Goal: Task Accomplishment & Management: Manage account settings

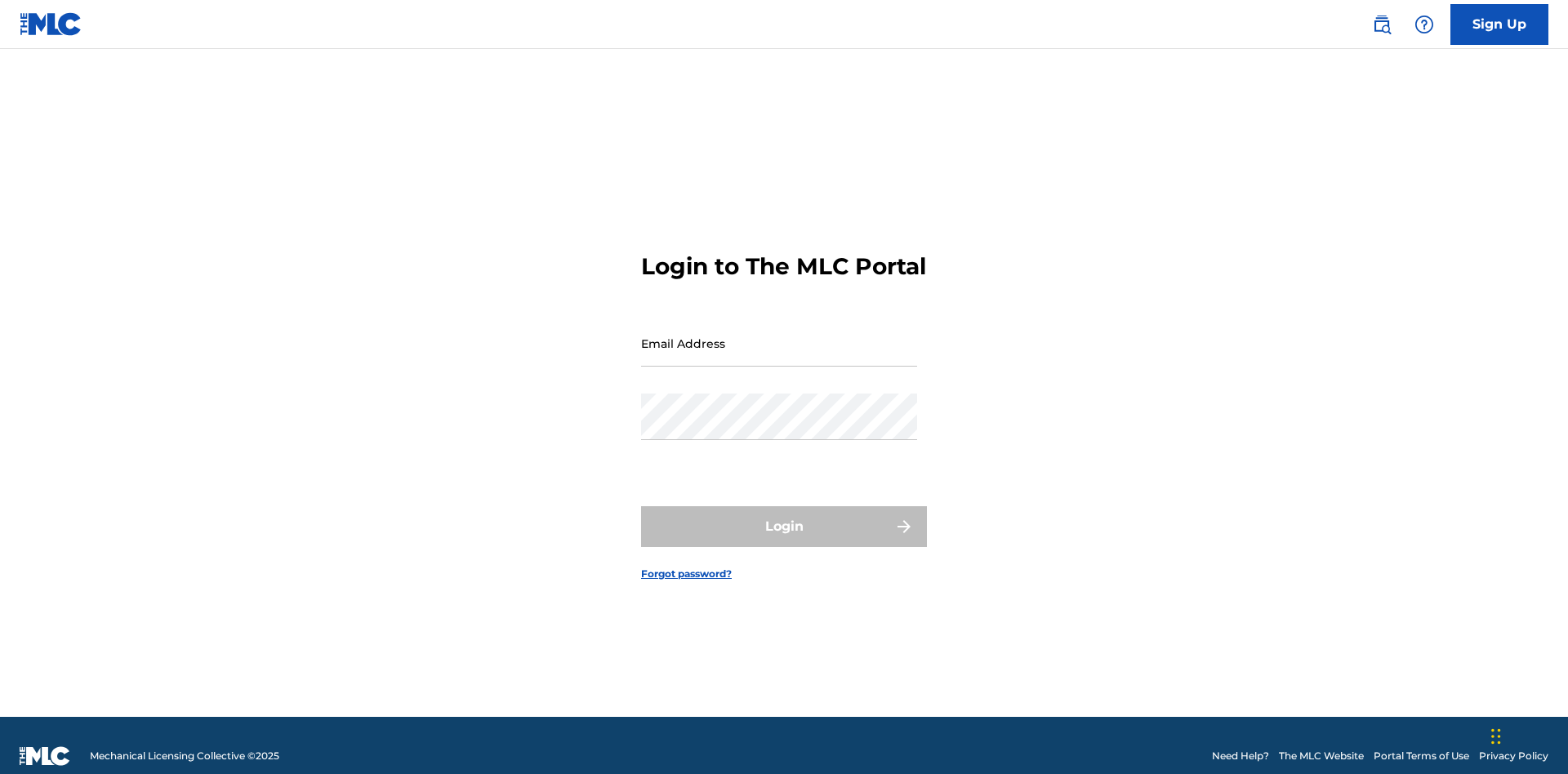
scroll to position [21, 0]
click at [780, 336] on input "Email Address" at bounding box center [779, 344] width 276 height 47
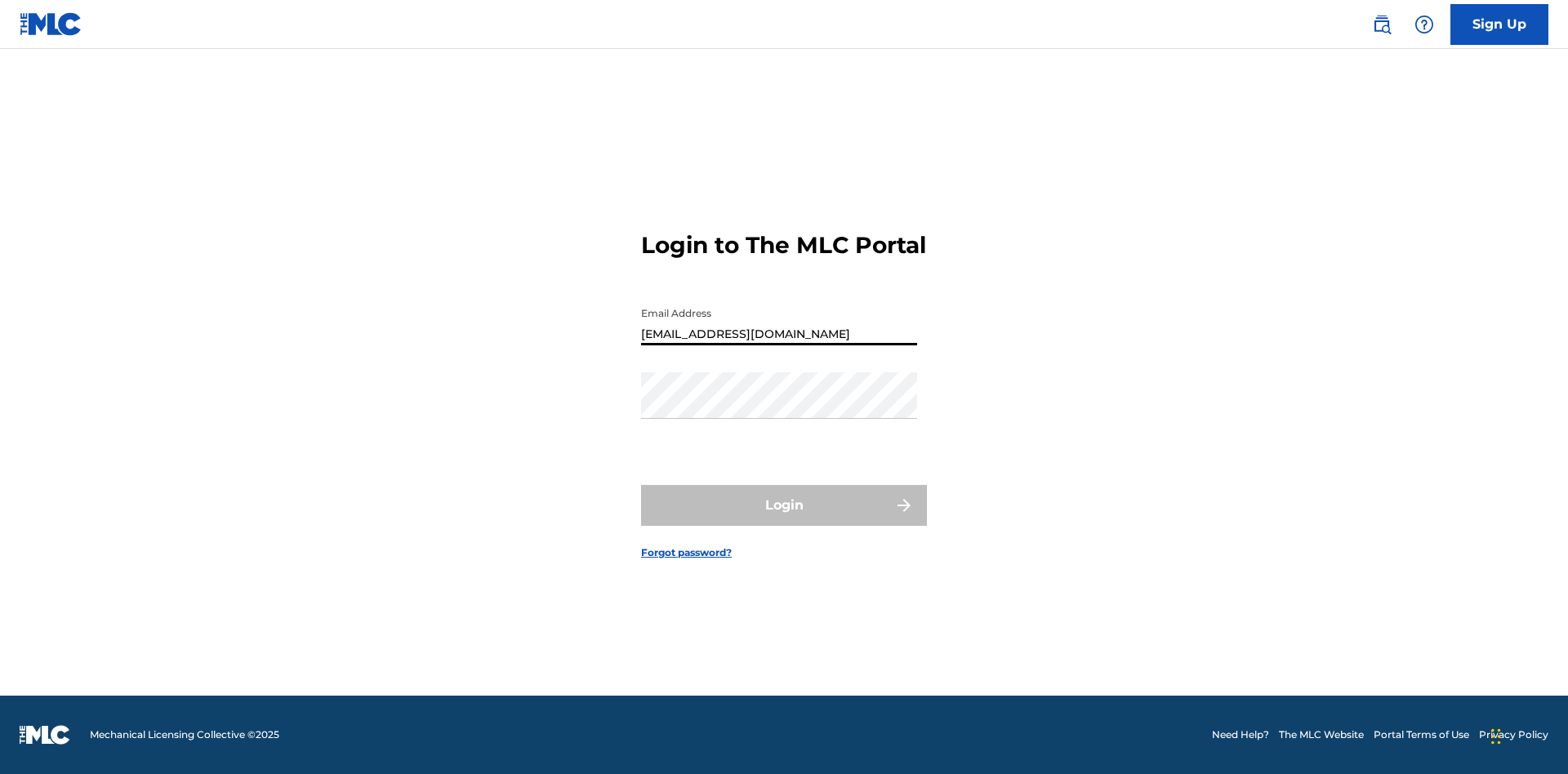
type input "bad50b08-31f7-445a-9741-c22067d3f286@mailslurp.biz"
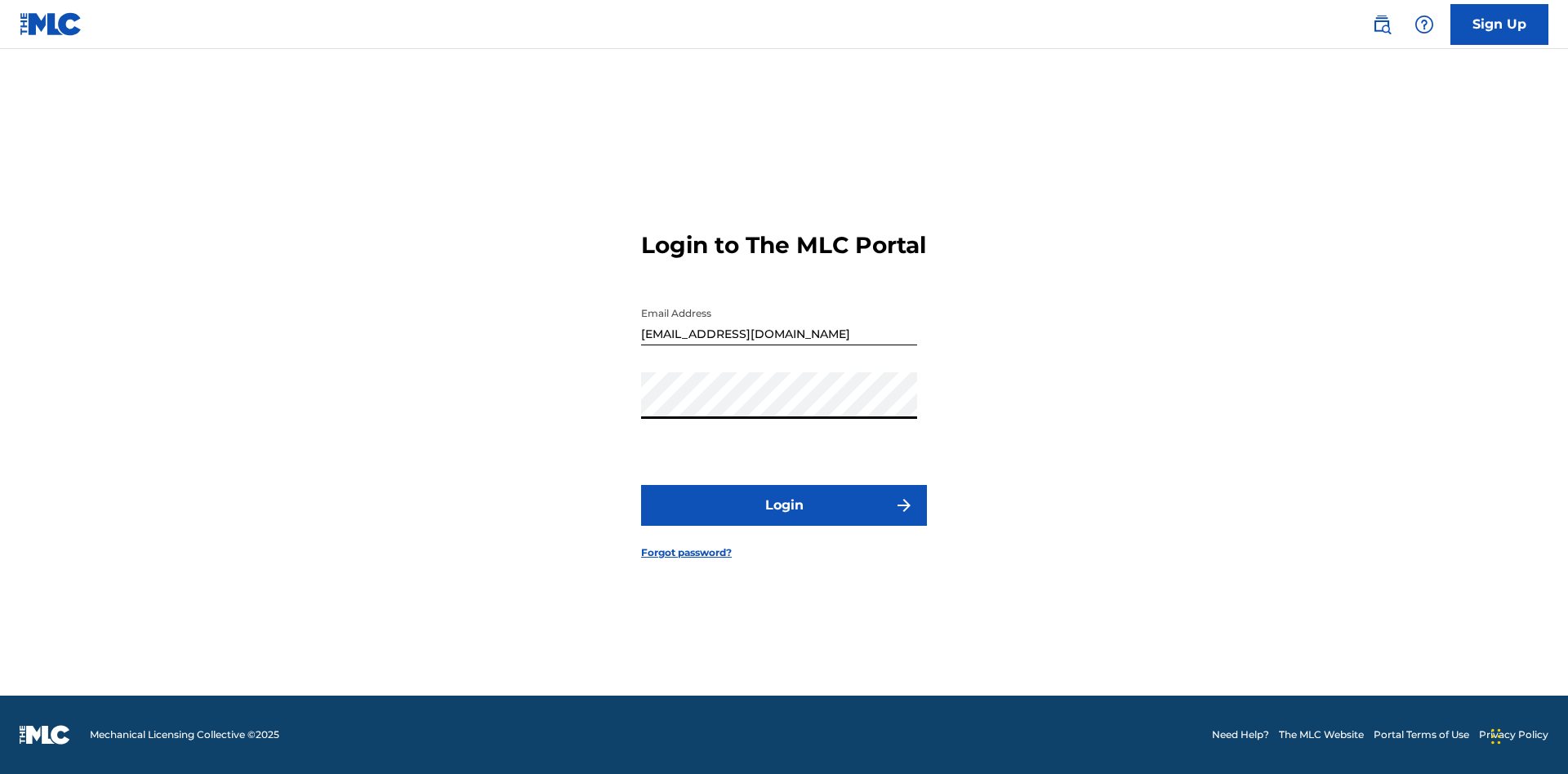
click at [784, 519] on button "Login" at bounding box center [783, 506] width 285 height 41
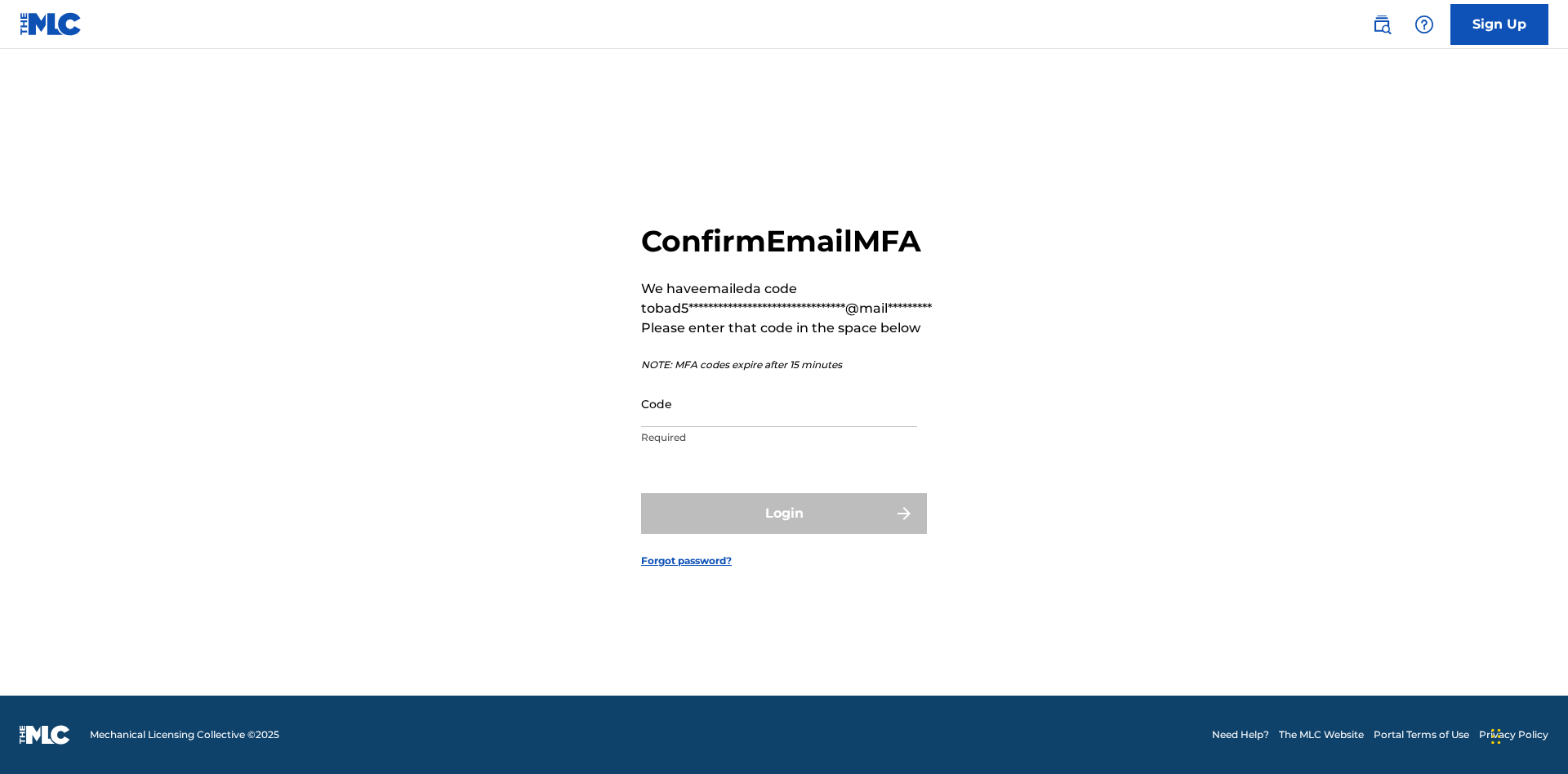
click at [780, 404] on input "Code" at bounding box center [779, 404] width 276 height 47
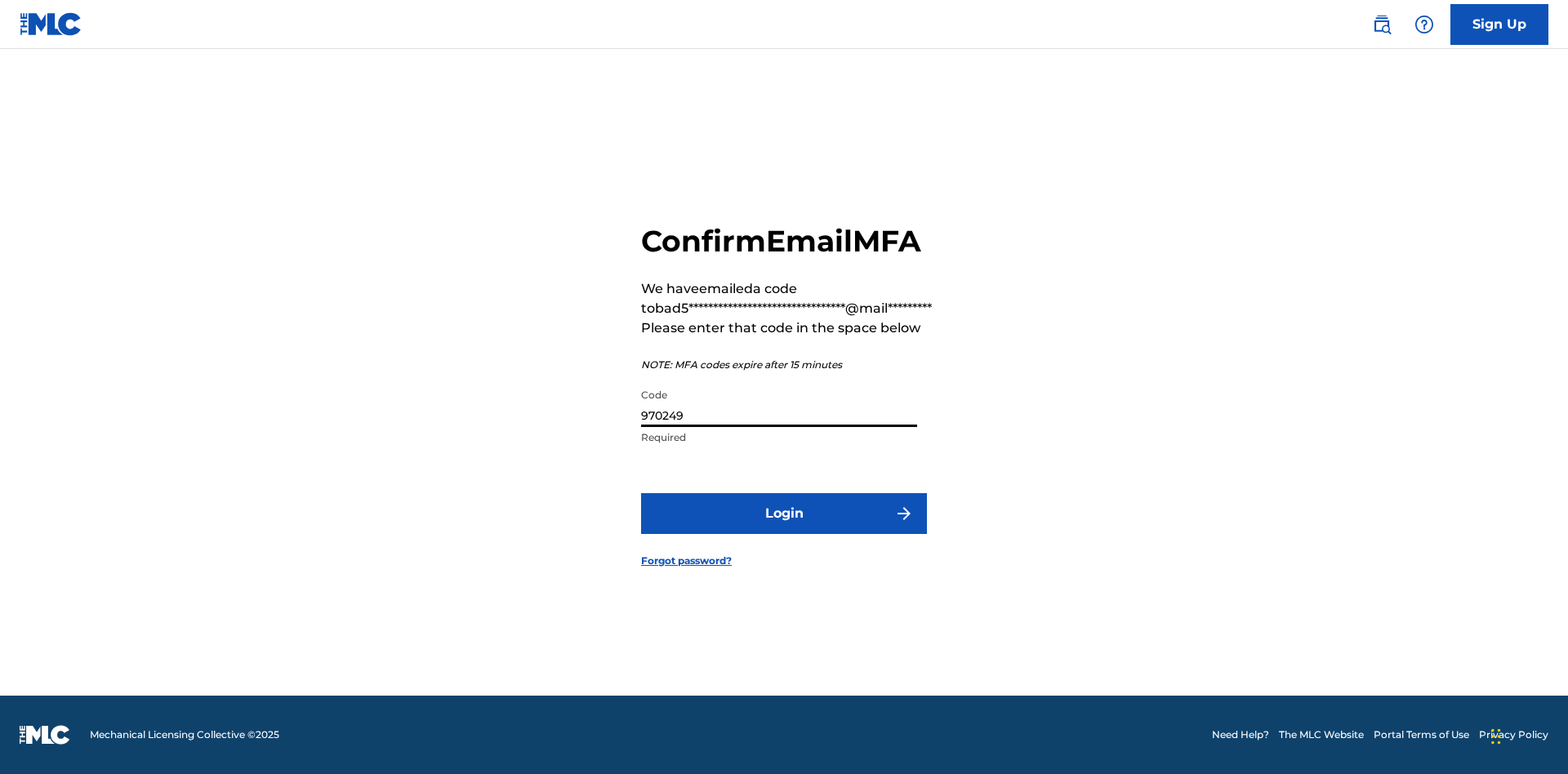
type input "970249"
click at [784, 513] on button "Login" at bounding box center [783, 514] width 285 height 41
